Goal: Navigation & Orientation: Find specific page/section

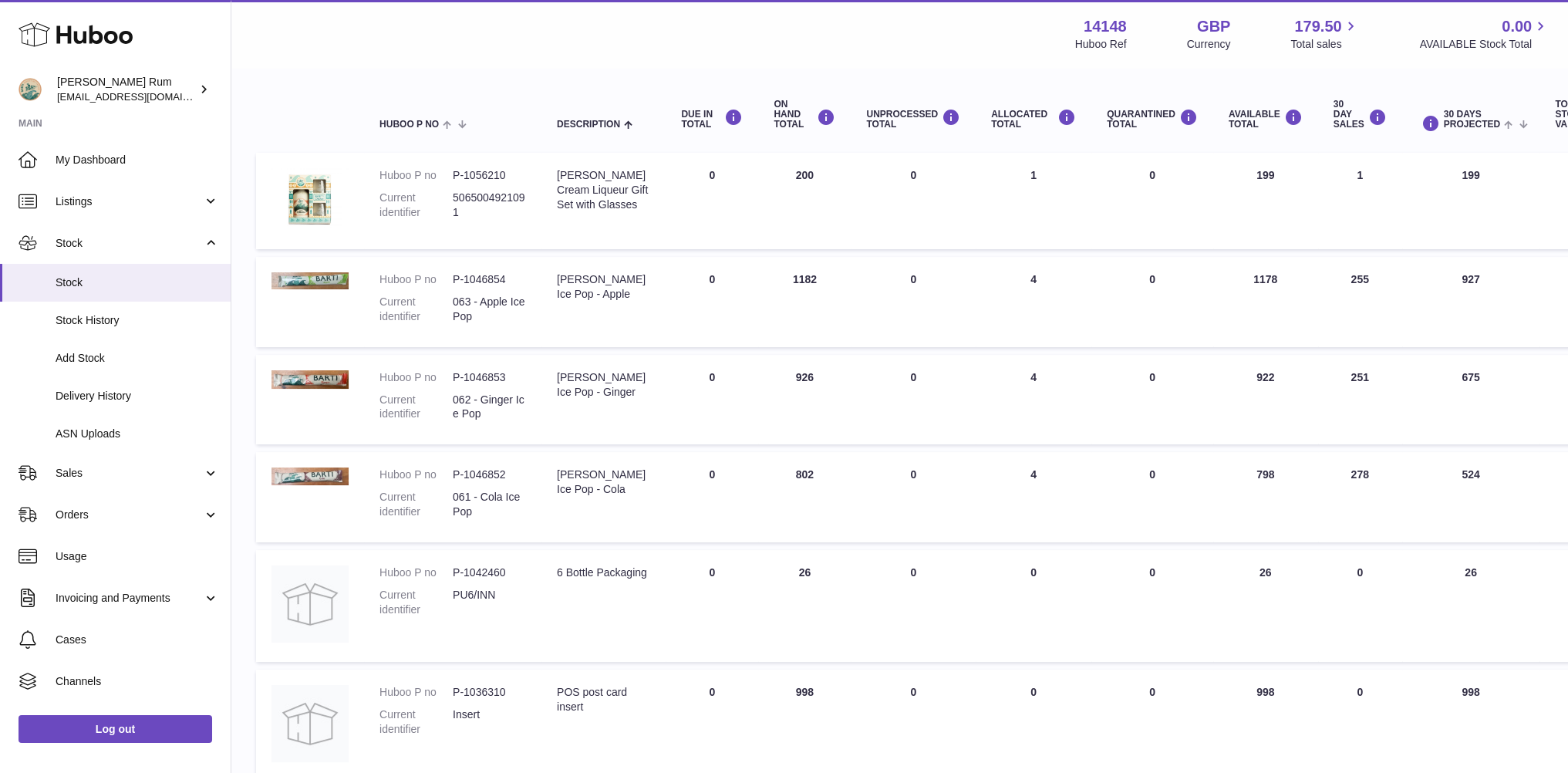
click at [959, 42] on div "Menu Huboo 14148 Huboo Ref GBP Currency 179.50 Total sales 0.00 AVAILABLE Stock…" at bounding box center [899, 34] width 1299 height 35
click at [890, 27] on div "Menu Huboo 14148 Huboo Ref GBP Currency 179.50 Total sales 0.00 AVAILABLE Stock…" at bounding box center [899, 34] width 1299 height 35
click at [847, 38] on div "Menu Huboo 14148 Huboo Ref GBP Currency 179.50 Total sales 0.00 AVAILABLE Stock…" at bounding box center [899, 34] width 1299 height 35
drag, startPoint x: 740, startPoint y: 38, endPoint x: 654, endPoint y: 34, distance: 86.1
click at [738, 38] on div "Menu Huboo 14148 Huboo Ref GBP Currency 179.50 Total sales 0.00 AVAILABLE Stock…" at bounding box center [899, 34] width 1299 height 35
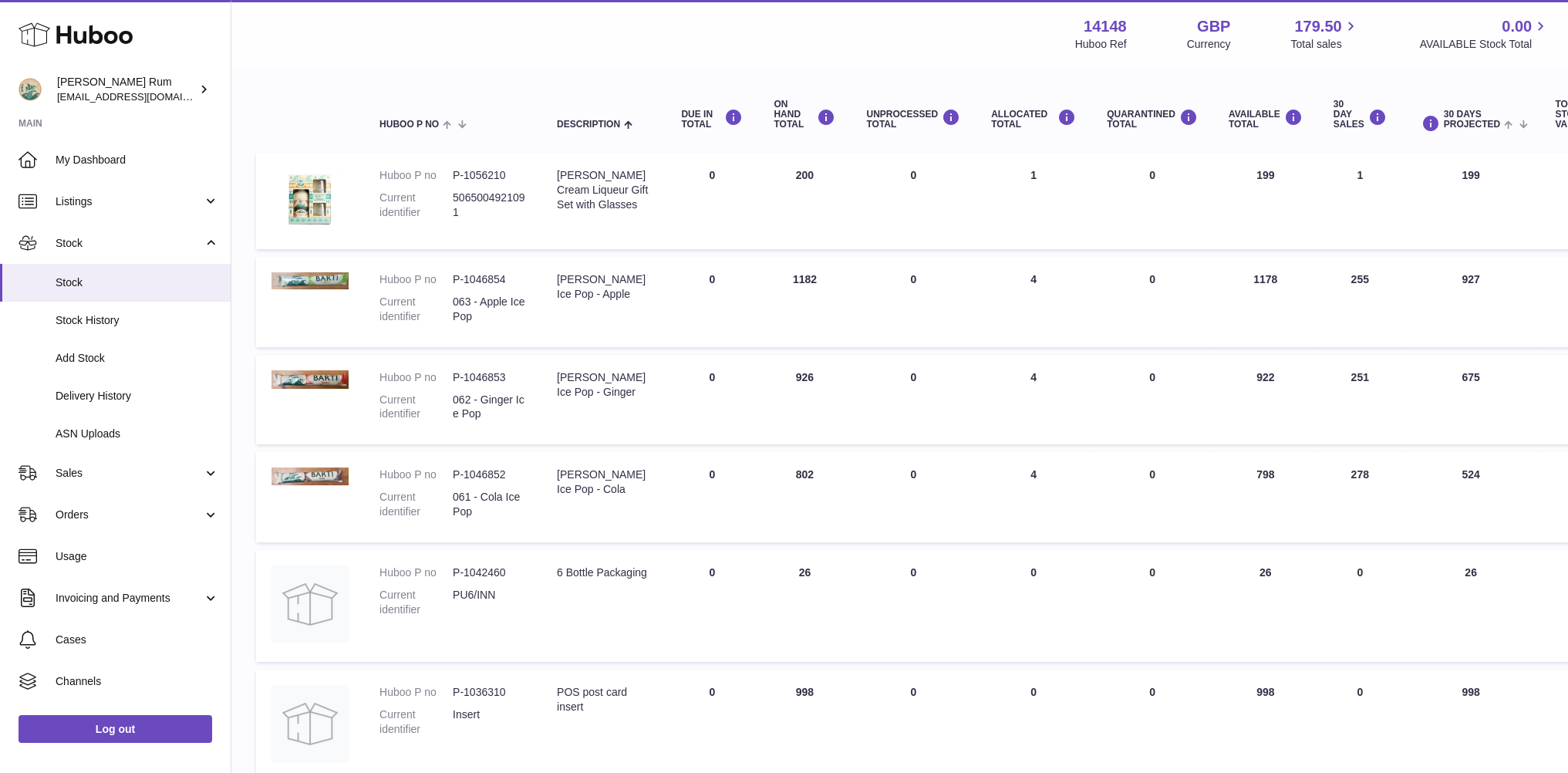
click at [617, 36] on div "Menu Huboo 14148 Huboo Ref GBP Currency 179.50 Total sales 0.00 AVAILABLE Stock…" at bounding box center [899, 34] width 1299 height 35
click at [985, 69] on div "Search Country All All No elements found. Consider changing the search query. L…" at bounding box center [899, 720] width 1287 height 1379
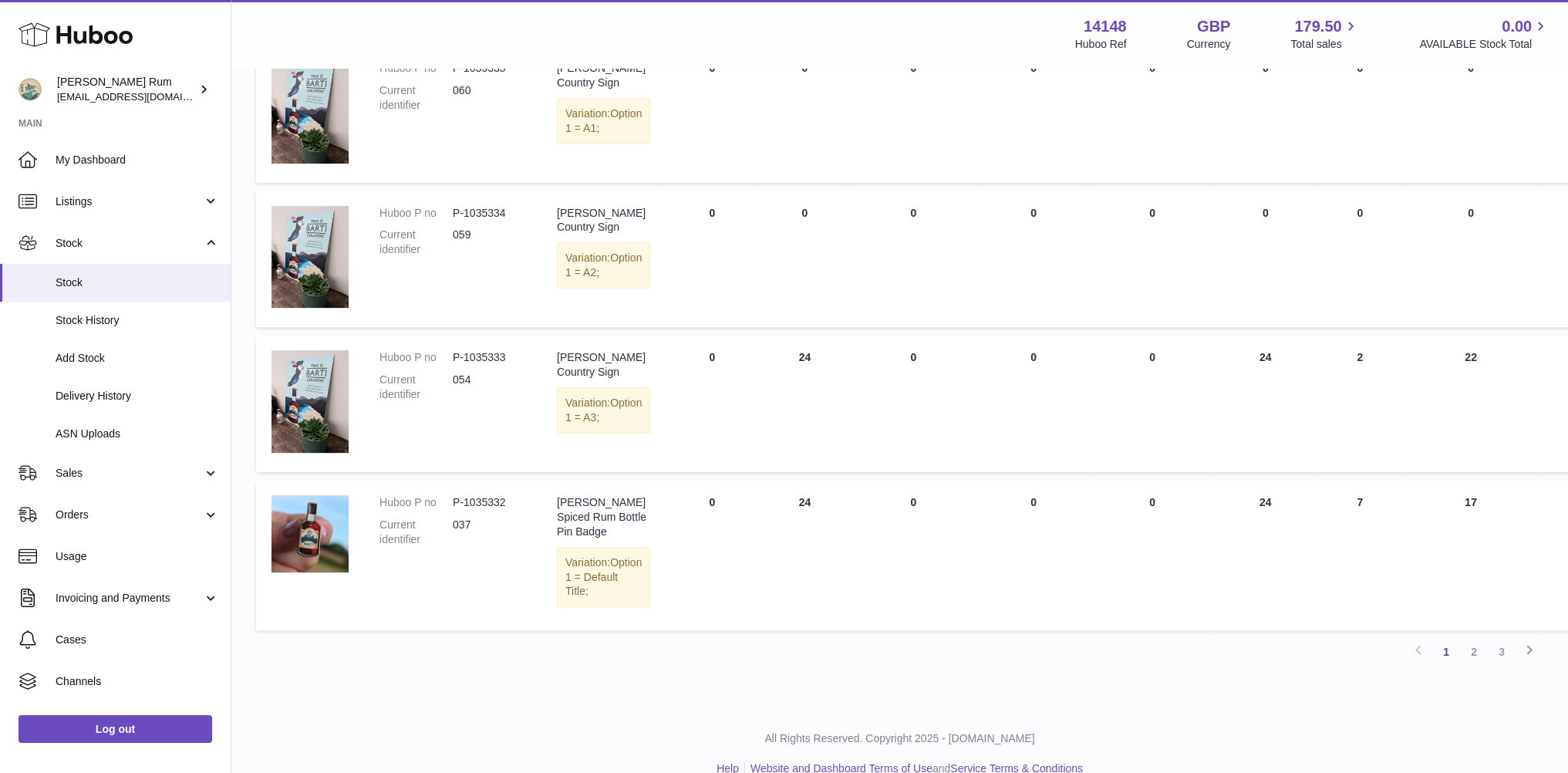
scroll to position [921, 0]
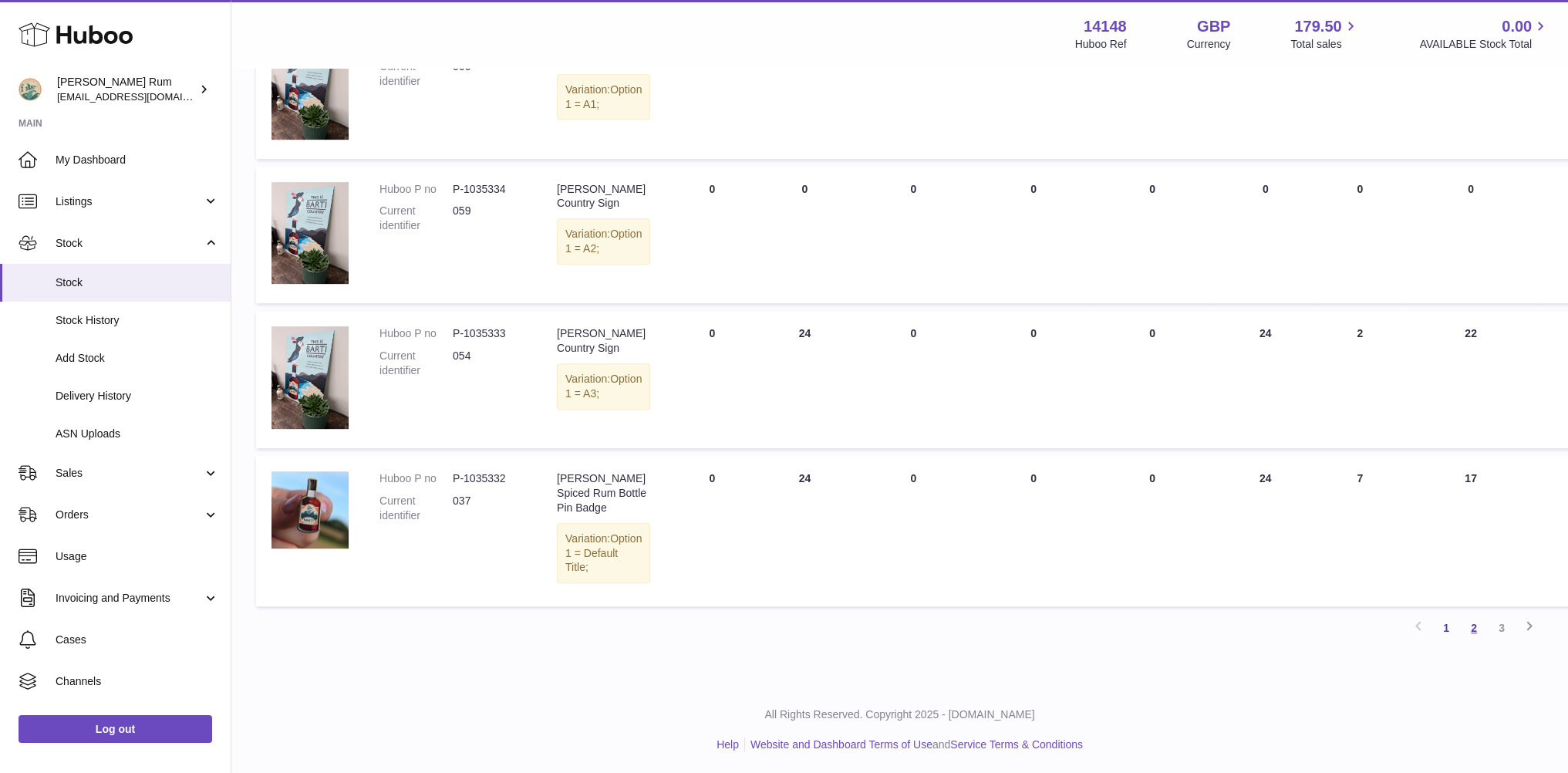
click at [1476, 629] on link "2" at bounding box center [1474, 628] width 28 height 28
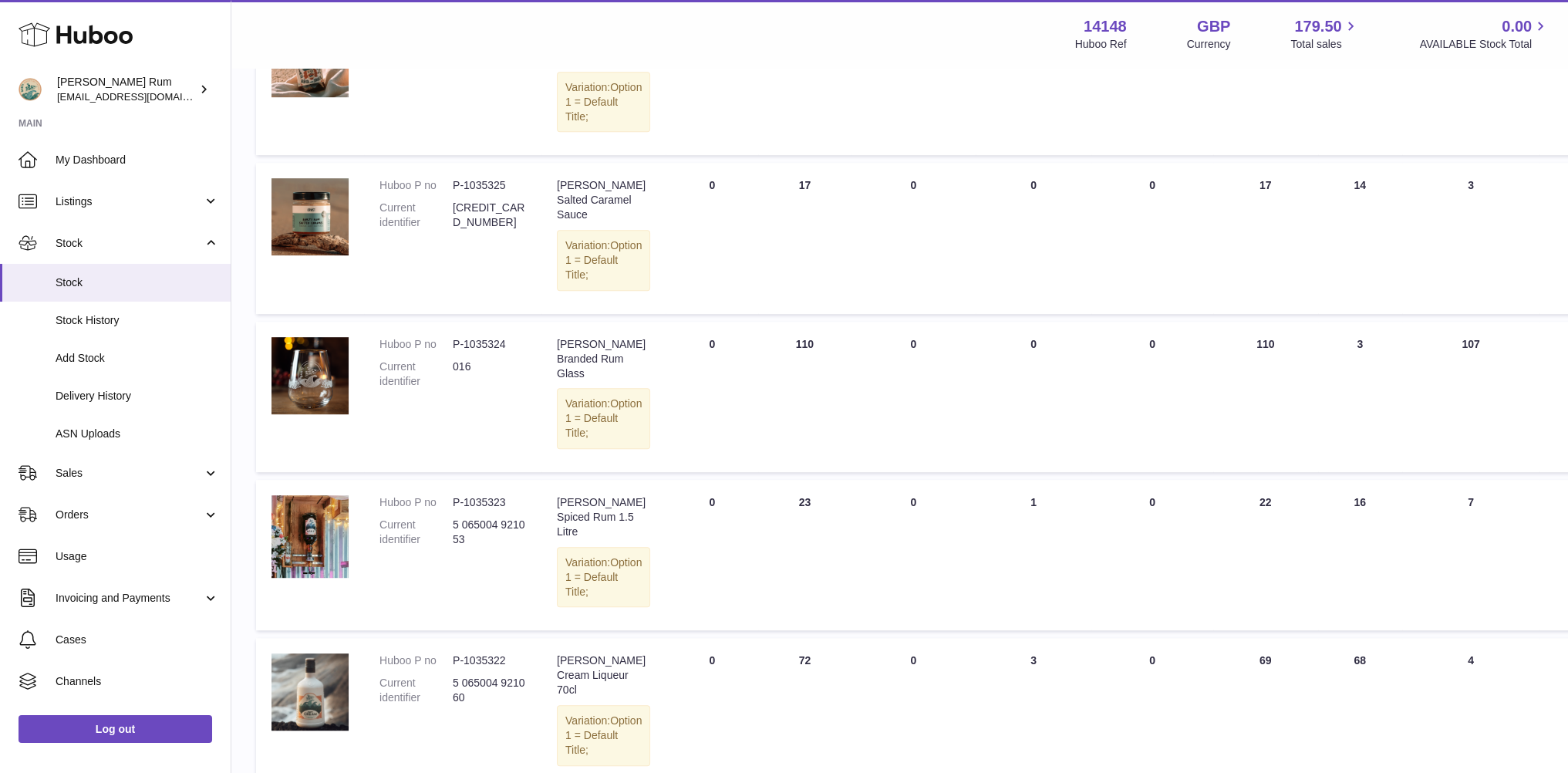
scroll to position [1155, 0]
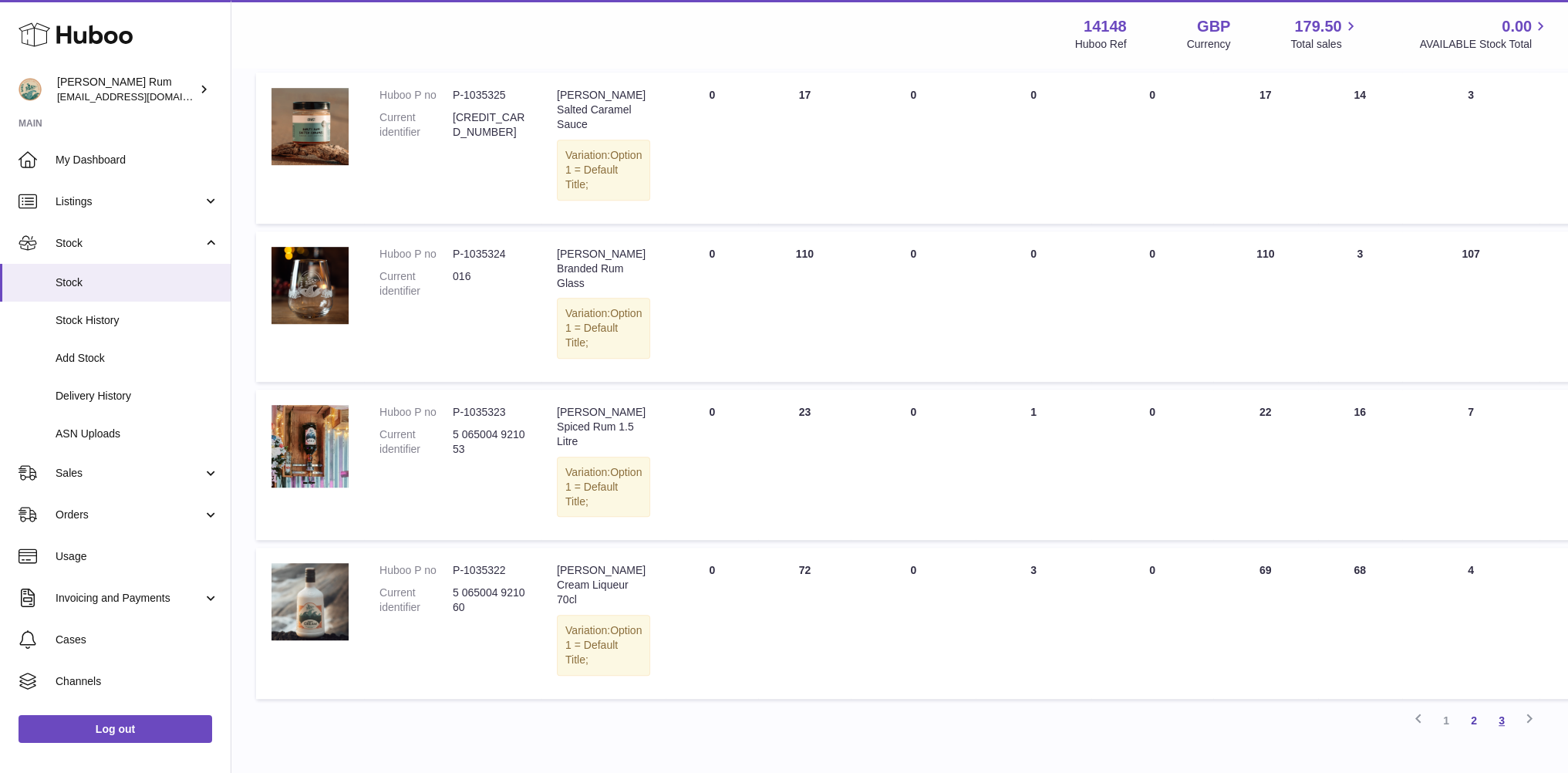
click at [1498, 706] on link "3" at bounding box center [1502, 720] width 28 height 28
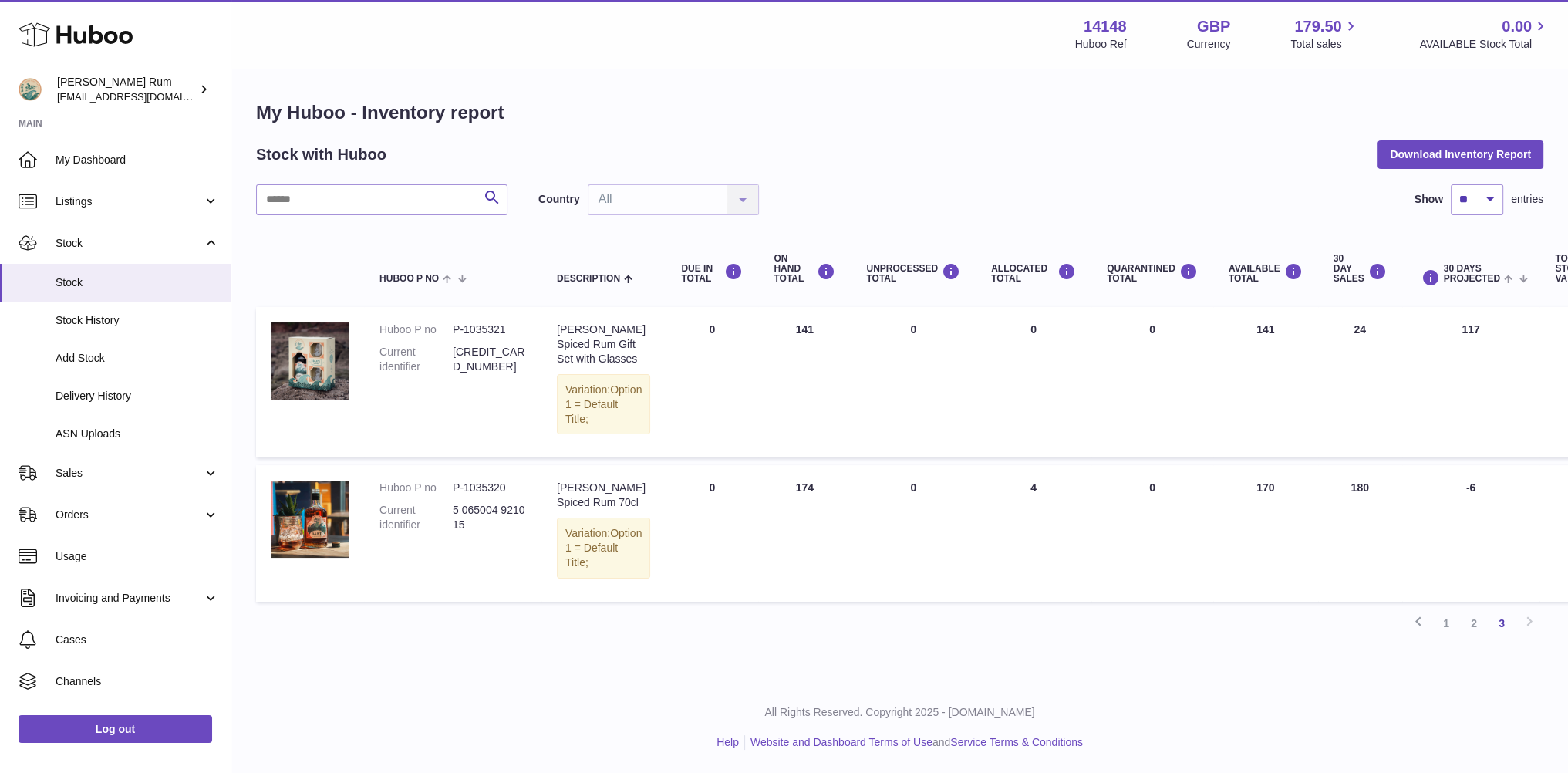
scroll to position [11, 0]
click at [1439, 610] on link "1" at bounding box center [1446, 623] width 28 height 28
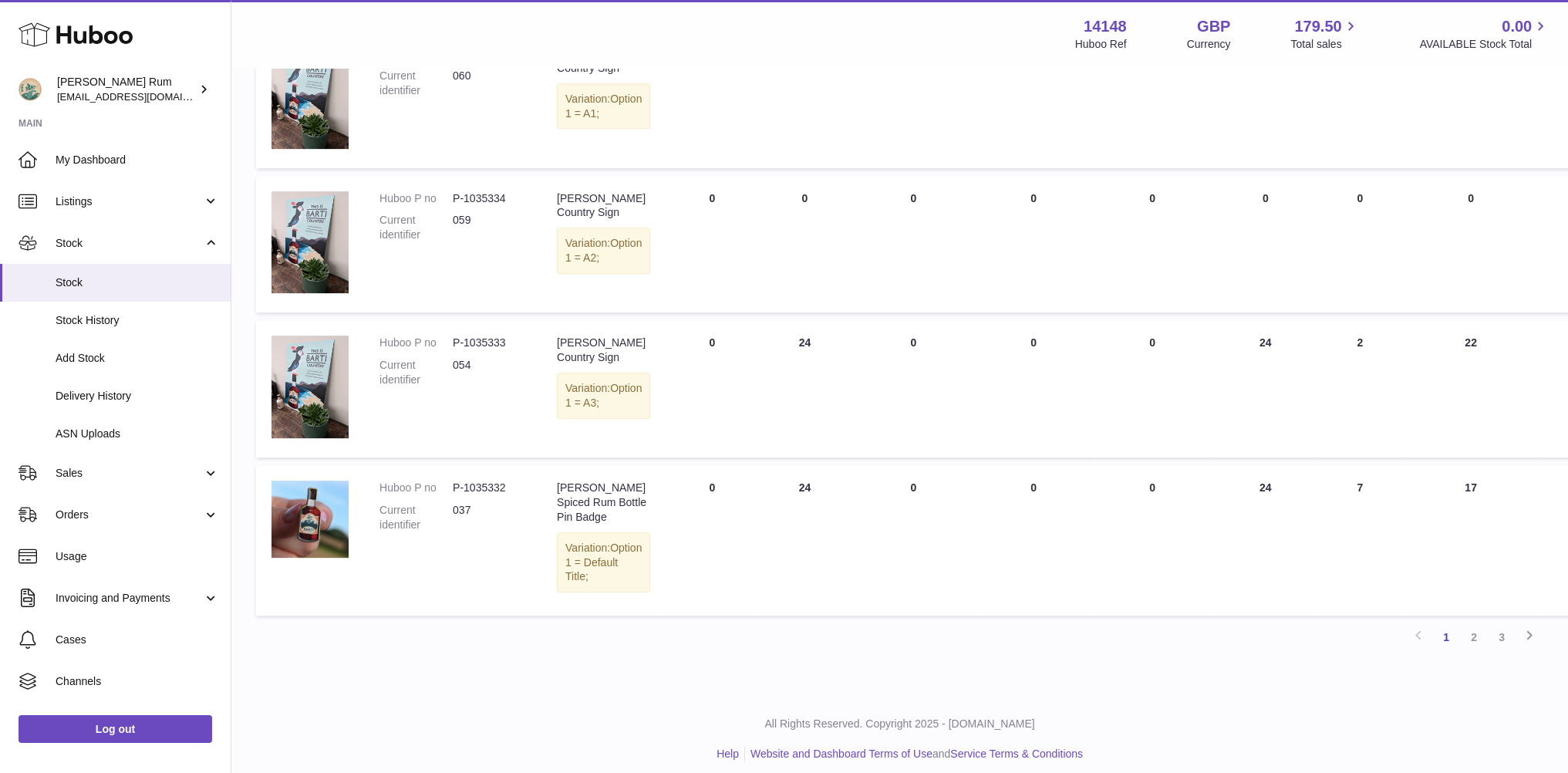
scroll to position [918, 0]
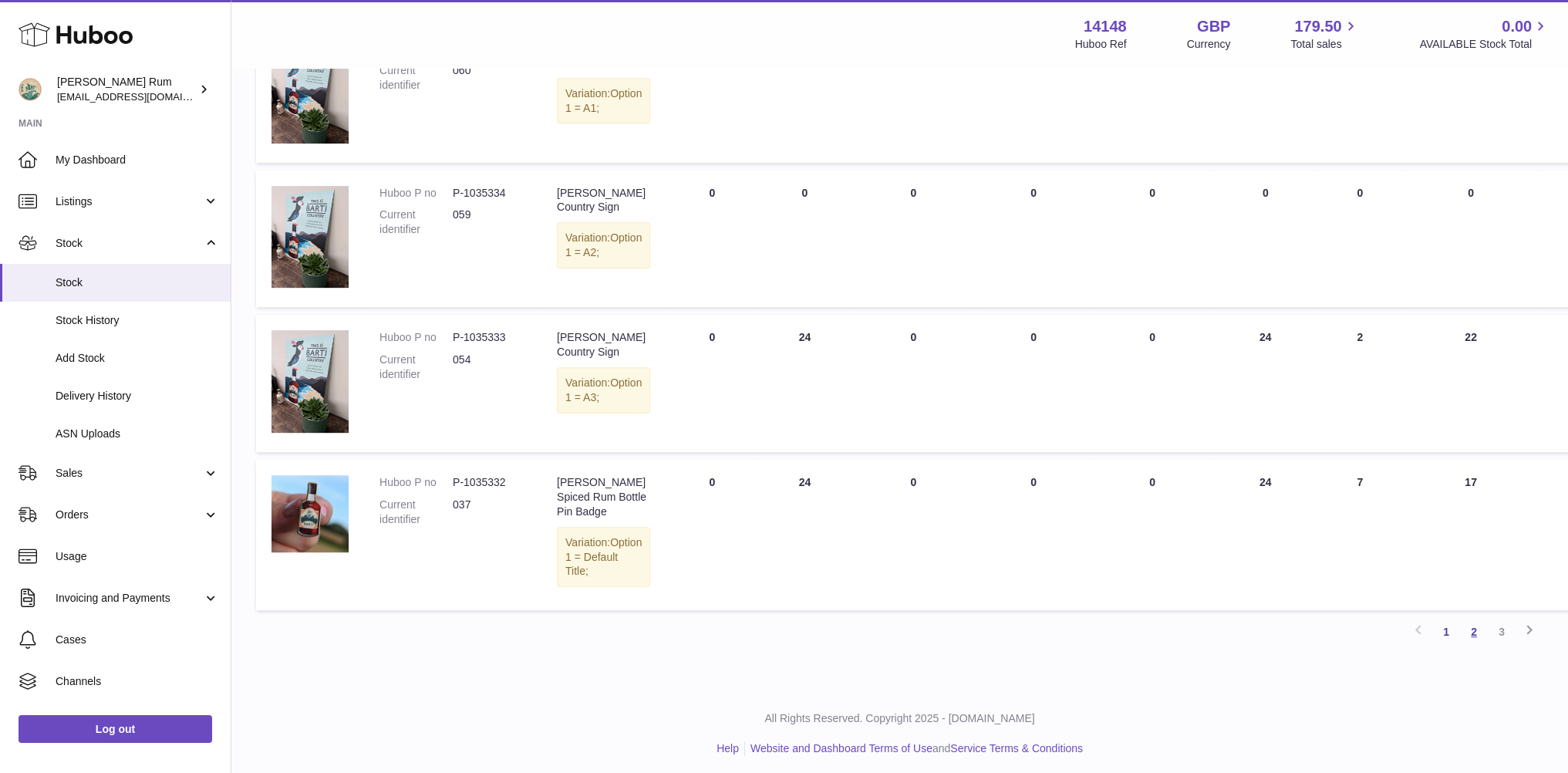
click at [1468, 627] on link "2" at bounding box center [1474, 631] width 28 height 28
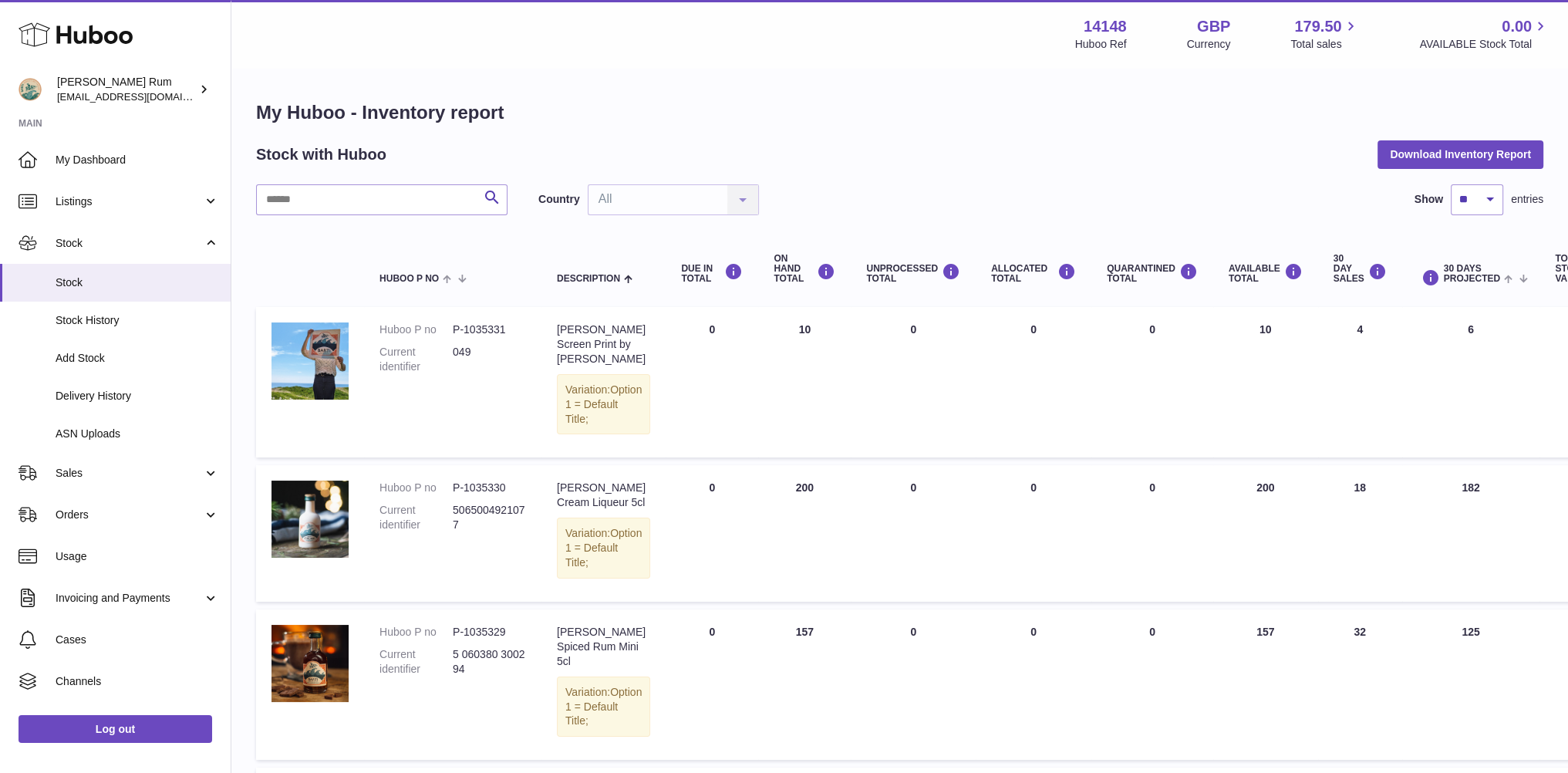
click at [899, 111] on h1 "My Huboo - Inventory report" at bounding box center [899, 112] width 1287 height 25
